Goal: Task Accomplishment & Management: Complete application form

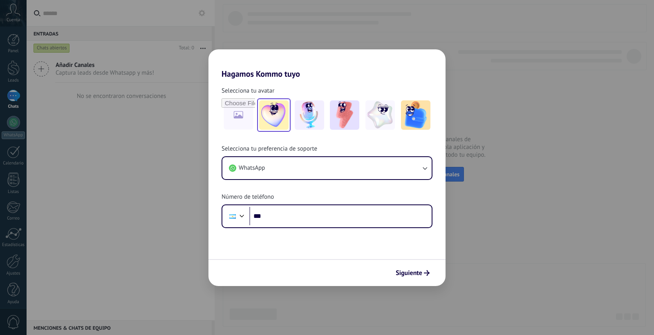
click at [278, 121] on img at bounding box center [273, 114] width 29 height 29
click at [419, 274] on span "Siguiente" at bounding box center [408, 273] width 27 height 6
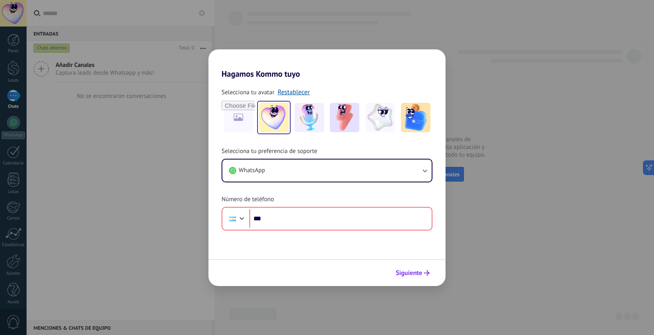
click at [424, 270] on button "Siguiente" at bounding box center [412, 273] width 41 height 14
click at [504, 212] on div "Hagamos Kommo tuyo Selecciona tu avatar Restablecer Selecciona tu preferencia d…" at bounding box center [327, 167] width 654 height 335
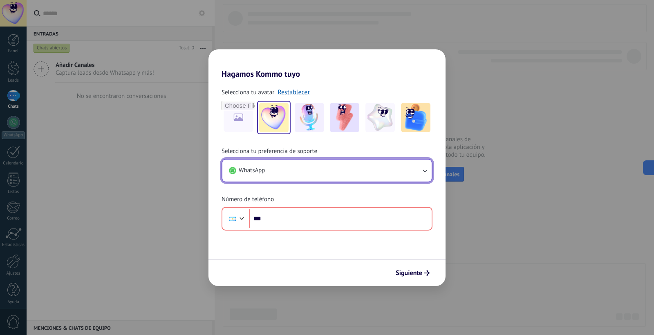
click at [348, 172] on button "WhatsApp" at bounding box center [326, 171] width 209 height 22
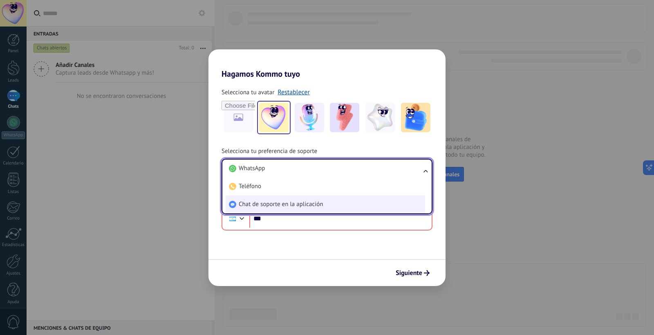
click at [347, 207] on li "Chat de soporte en la aplicación" at bounding box center [324, 205] width 199 height 18
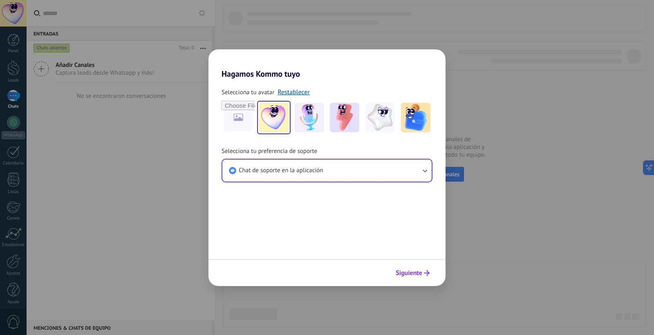
click at [406, 275] on span "Siguiente" at bounding box center [408, 273] width 27 height 6
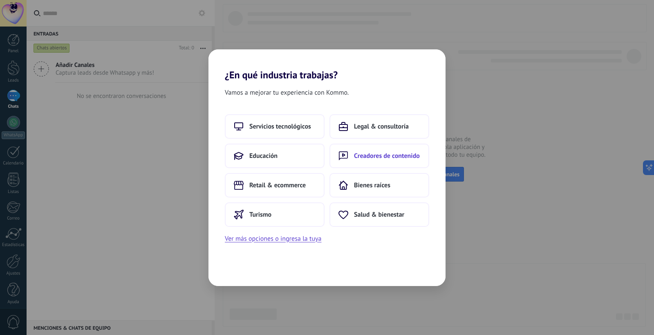
click at [354, 152] on span "Creadores de contenido" at bounding box center [387, 156] width 66 height 8
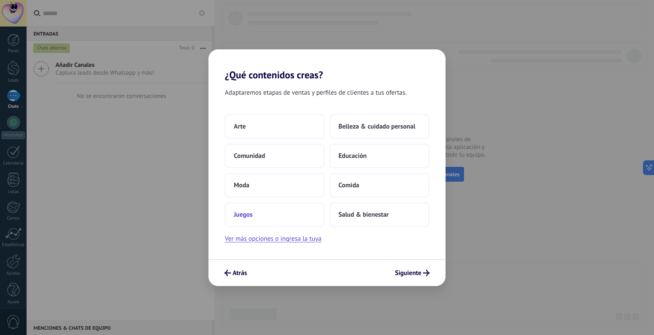
click at [300, 215] on button "Juegos" at bounding box center [275, 215] width 100 height 25
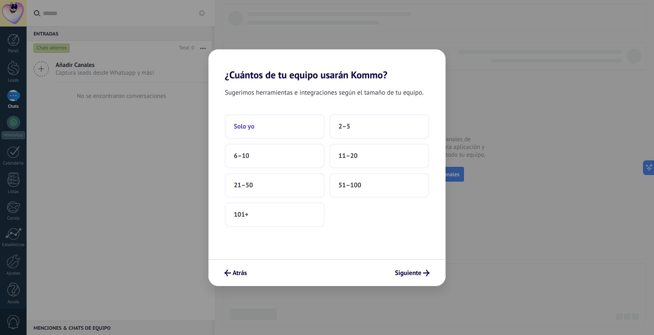
click at [280, 127] on button "Solo yo" at bounding box center [275, 126] width 100 height 25
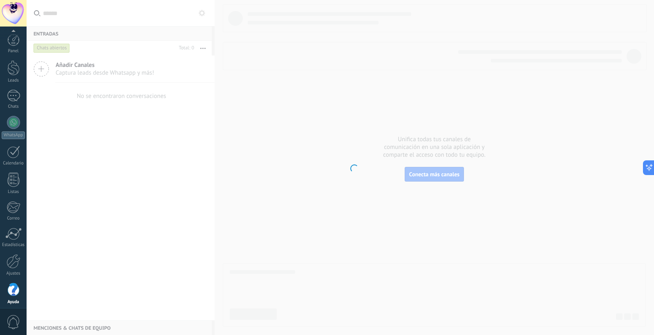
scroll to position [4, 0]
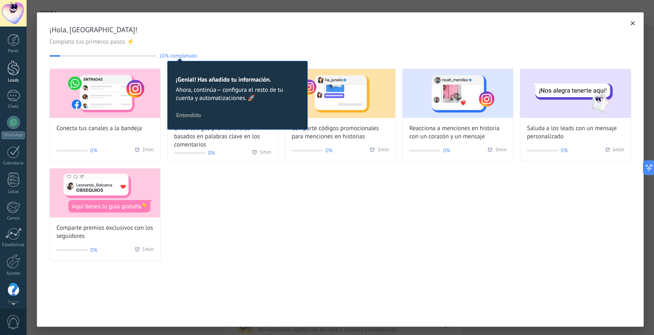
click at [13, 60] on div at bounding box center [13, 67] width 12 height 15
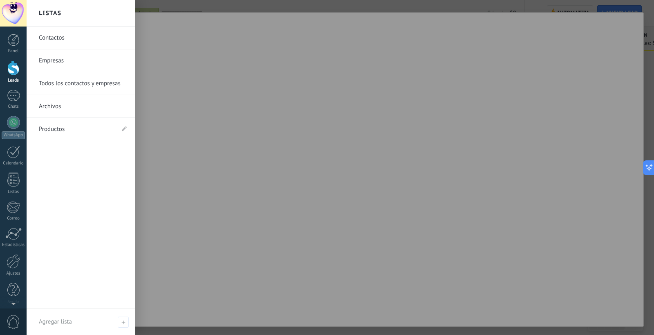
click at [64, 127] on link "Productos" at bounding box center [77, 129] width 76 height 23
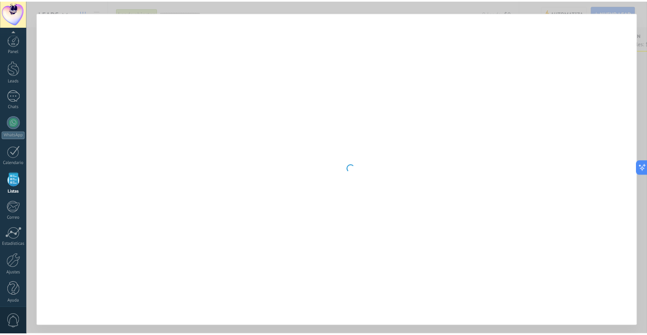
scroll to position [4, 0]
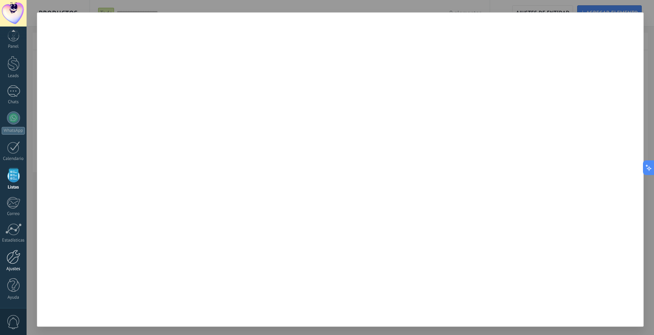
click at [13, 267] on div "Ajustes" at bounding box center [14, 269] width 24 height 5
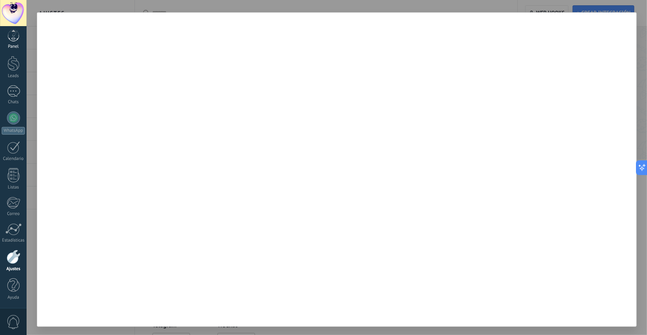
click at [14, 44] on div "Panel" at bounding box center [14, 46] width 24 height 5
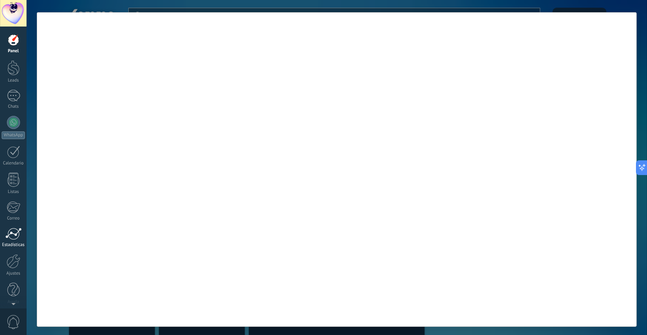
click at [15, 238] on div at bounding box center [13, 234] width 16 height 12
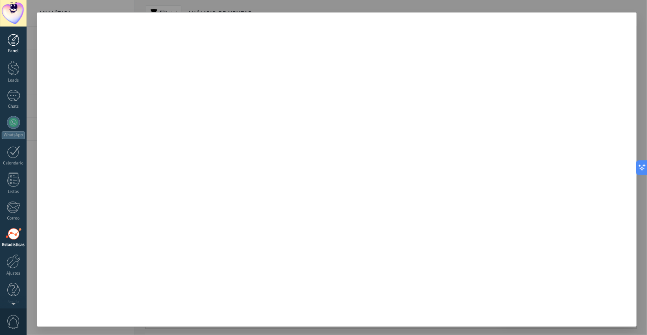
click at [17, 38] on div at bounding box center [13, 40] width 12 height 12
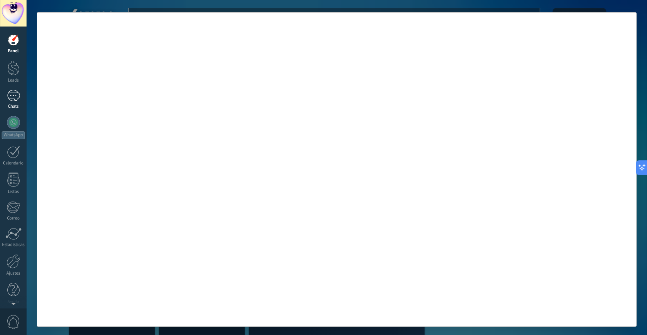
click at [14, 101] on div at bounding box center [13, 96] width 13 height 12
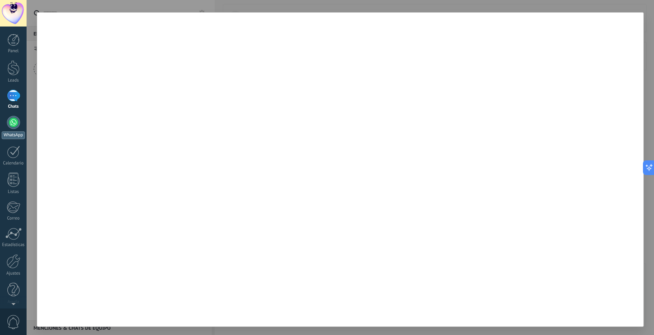
click at [13, 127] on div at bounding box center [13, 122] width 13 height 13
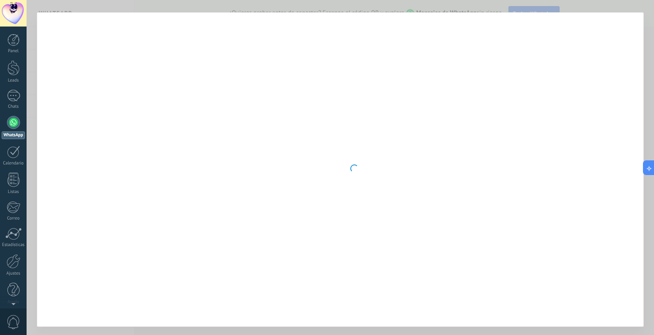
click at [602, 236] on body ".abccls-1,.abccls-2{fill-rule:evenodd}.abccls-2{fill:#fff} .abfcls-1{fill:none}…" at bounding box center [327, 167] width 654 height 335
click at [18, 14] on div at bounding box center [13, 13] width 27 height 27
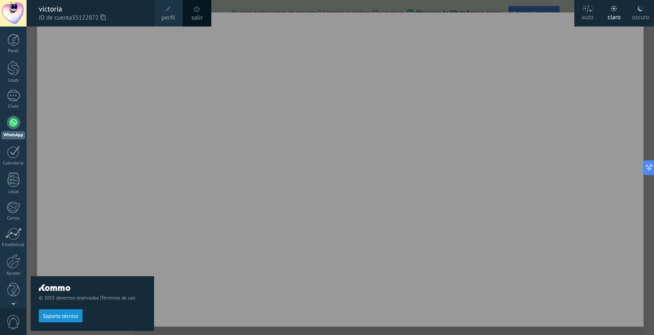
click at [71, 63] on div "© 2025 derechos reservados | Términos de uso Soporte técnico" at bounding box center [92, 181] width 123 height 309
click at [218, 40] on div at bounding box center [354, 167] width 654 height 335
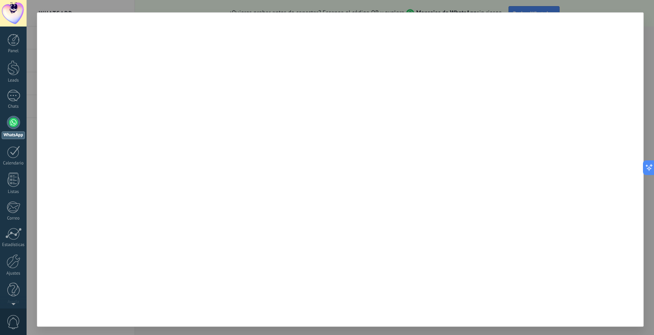
click at [312, 4] on div at bounding box center [340, 167] width 627 height 335
click at [10, 40] on div at bounding box center [13, 40] width 12 height 12
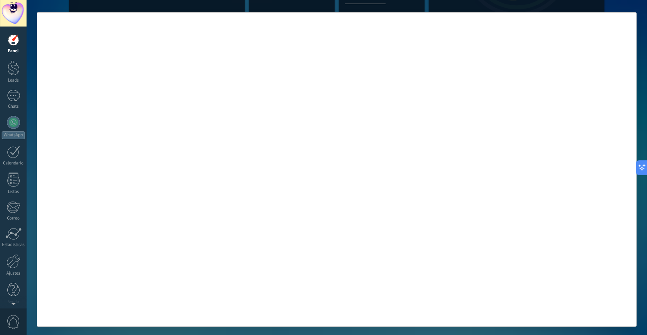
scroll to position [232, 0]
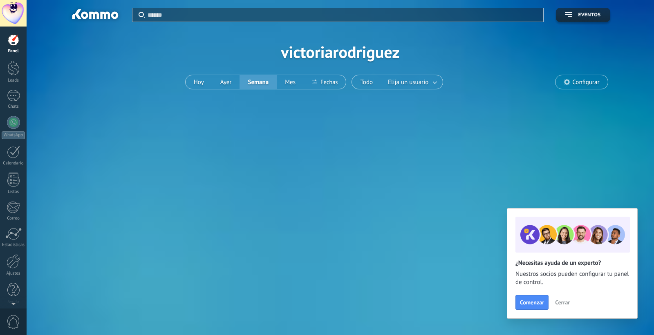
click at [16, 72] on div at bounding box center [13, 67] width 12 height 15
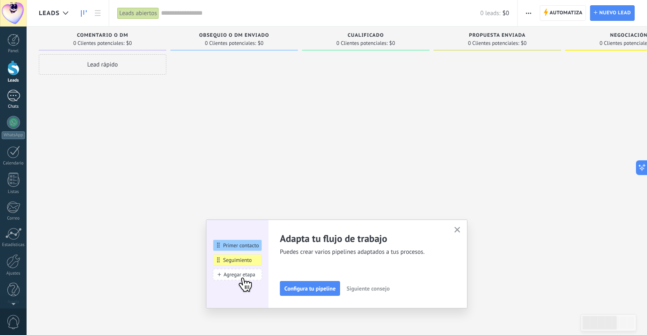
scroll to position [14, 0]
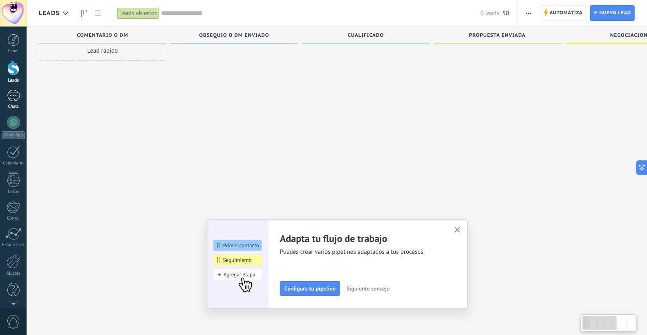
click at [14, 96] on div at bounding box center [13, 96] width 13 height 12
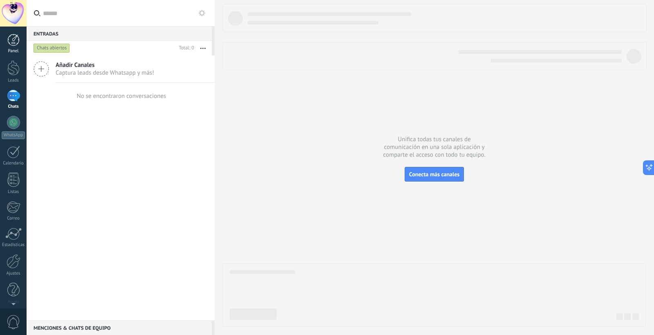
click at [15, 44] on div at bounding box center [13, 40] width 12 height 12
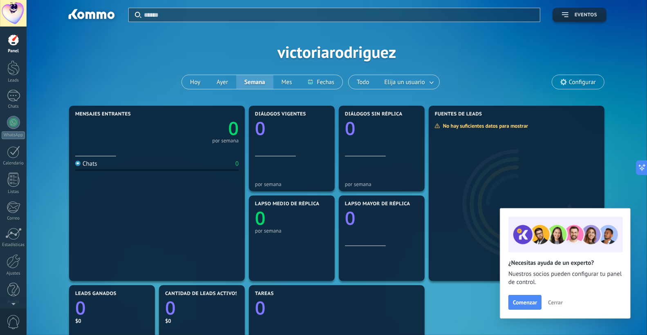
click at [591, 13] on span "Eventos" at bounding box center [585, 15] width 22 height 6
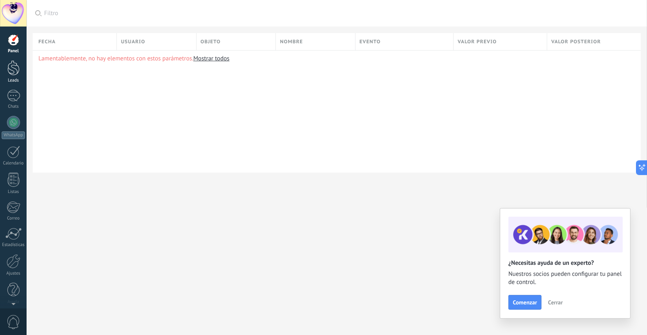
click at [14, 76] on link "Leads" at bounding box center [13, 71] width 27 height 23
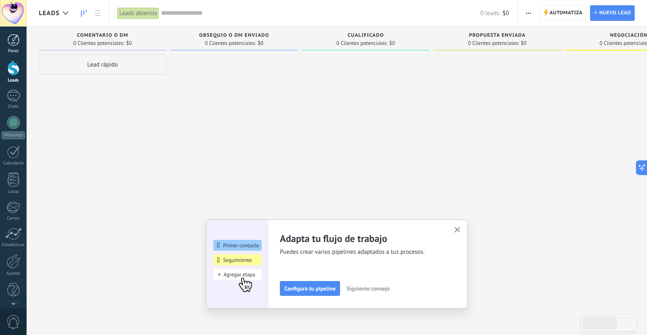
click at [18, 39] on div at bounding box center [13, 40] width 12 height 12
